Goal: Task Accomplishment & Management: Complete application form

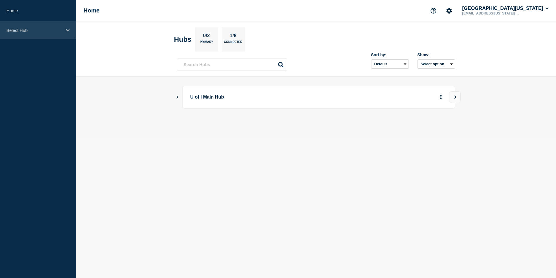
click at [63, 31] on div "Select Hub" at bounding box center [38, 30] width 76 height 18
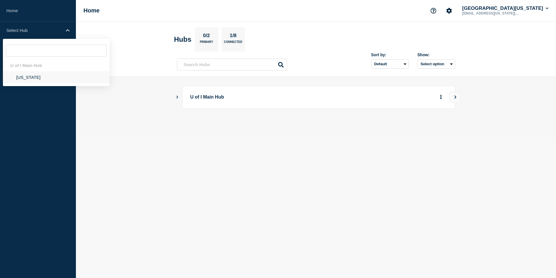
click at [22, 79] on li "[US_STATE]" at bounding box center [56, 77] width 107 height 12
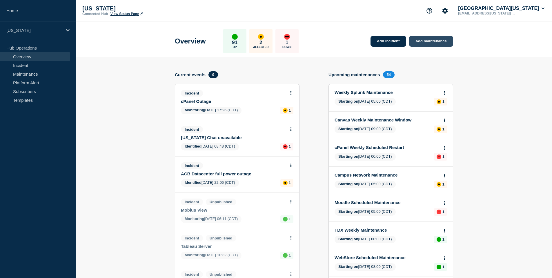
click at [433, 40] on link "Add maintenance" at bounding box center [431, 41] width 44 height 11
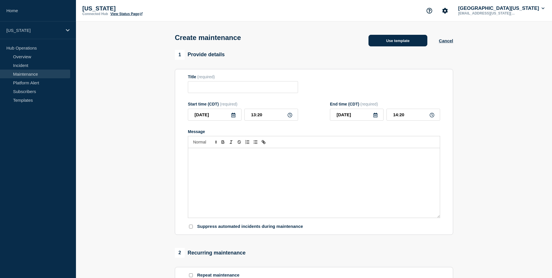
click at [397, 41] on button "Use template" at bounding box center [397, 41] width 59 height 12
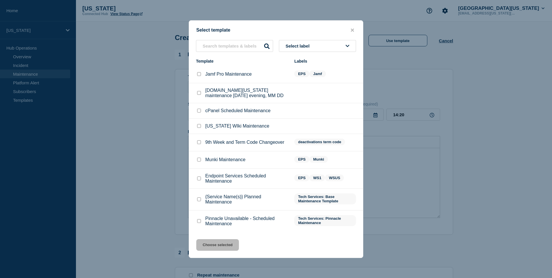
click at [198, 180] on input "Endpoint Services Scheduled Maintenance checkbox" at bounding box center [199, 178] width 4 height 4
checkbox input "true"
click at [227, 251] on button "Choose selected" at bounding box center [217, 245] width 43 height 12
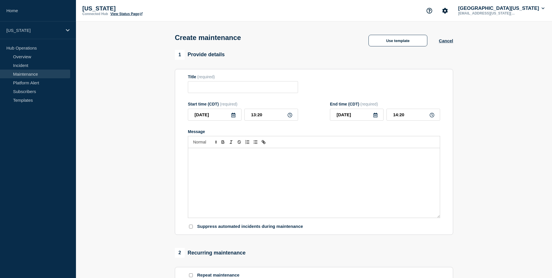
type input "Endpoint Services Scheduled Maintenance"
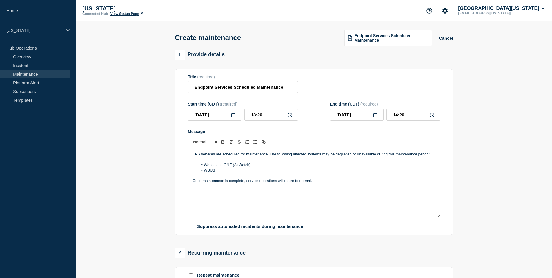
click at [235, 117] on icon at bounding box center [233, 115] width 4 height 5
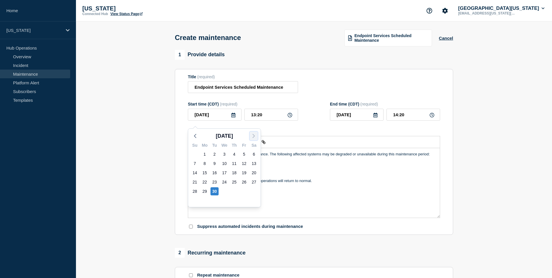
click at [255, 137] on icon "button" at bounding box center [253, 135] width 7 height 7
click at [236, 154] on div "2" at bounding box center [234, 154] width 8 height 8
type input "[DATE]"
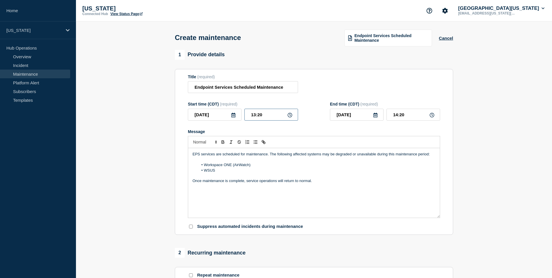
drag, startPoint x: 268, startPoint y: 118, endPoint x: 234, endPoint y: 119, distance: 34.5
click at [234, 119] on div "[DATE] 13:20" at bounding box center [243, 115] width 110 height 12
type input "07:00"
click at [402, 119] on input "08:00" at bounding box center [413, 115] width 54 height 12
type input "08:30"
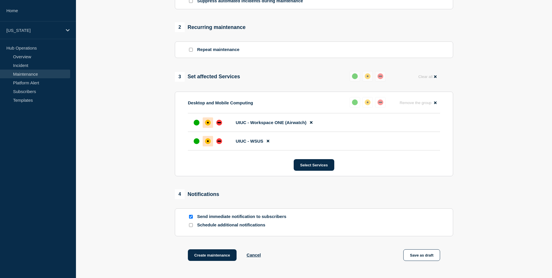
scroll to position [286, 0]
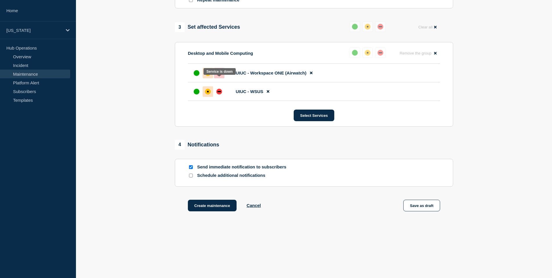
click at [219, 70] on div "down" at bounding box center [219, 73] width 6 height 6
click at [220, 92] on div "down" at bounding box center [219, 92] width 6 height 6
click at [214, 205] on button "Create maintenance" at bounding box center [212, 206] width 49 height 12
